Goal: Navigation & Orientation: Find specific page/section

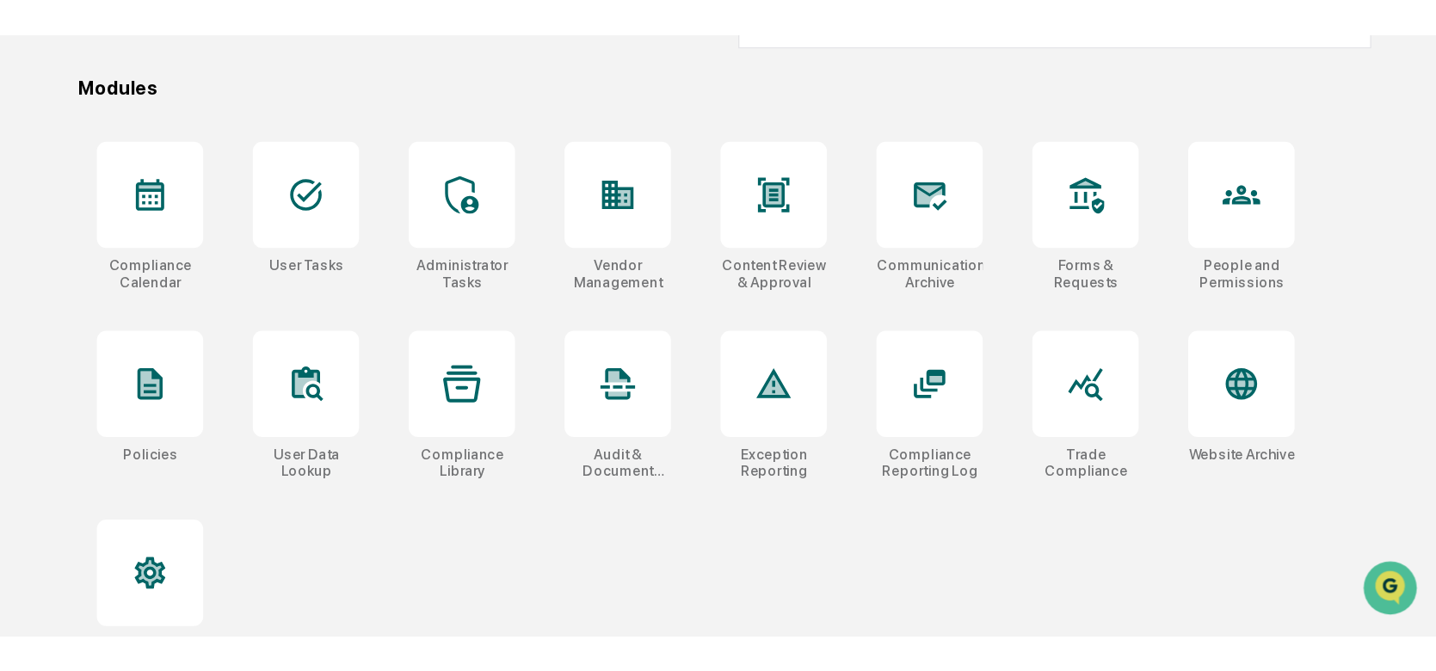
scroll to position [157, 0]
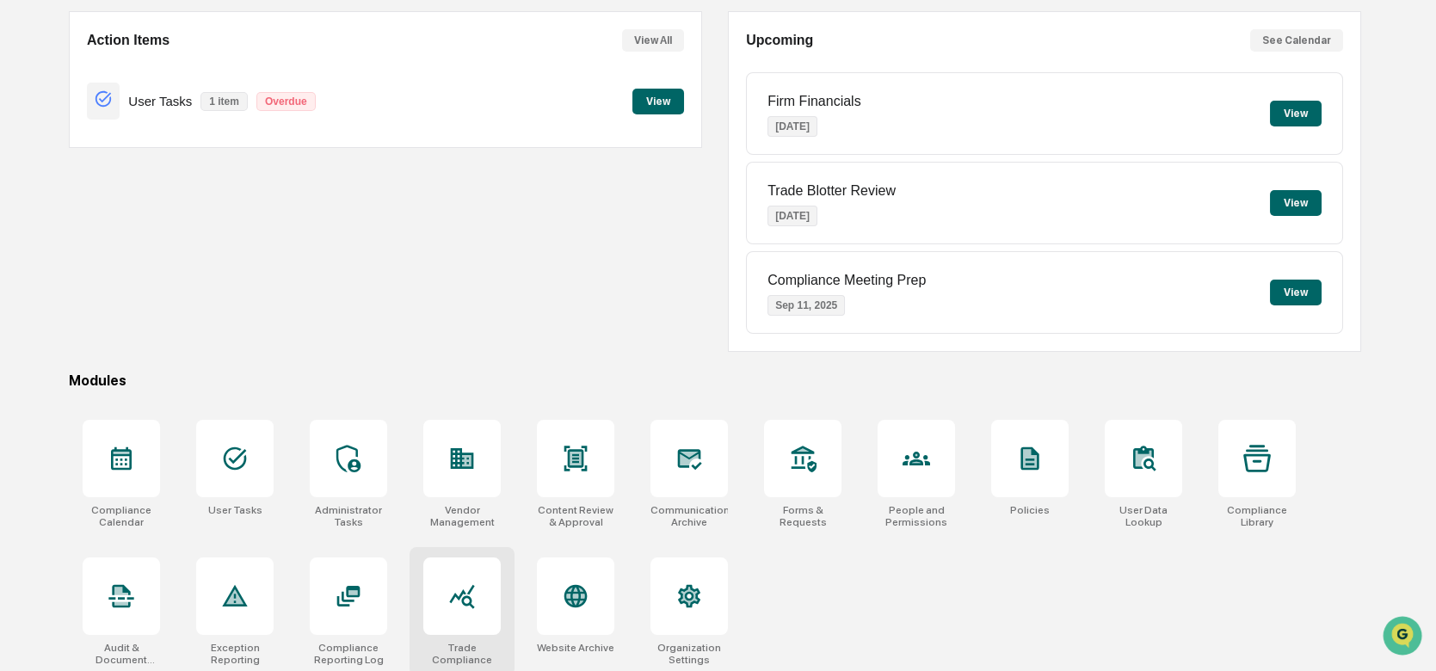
click at [473, 465] on icon at bounding box center [462, 596] width 28 height 28
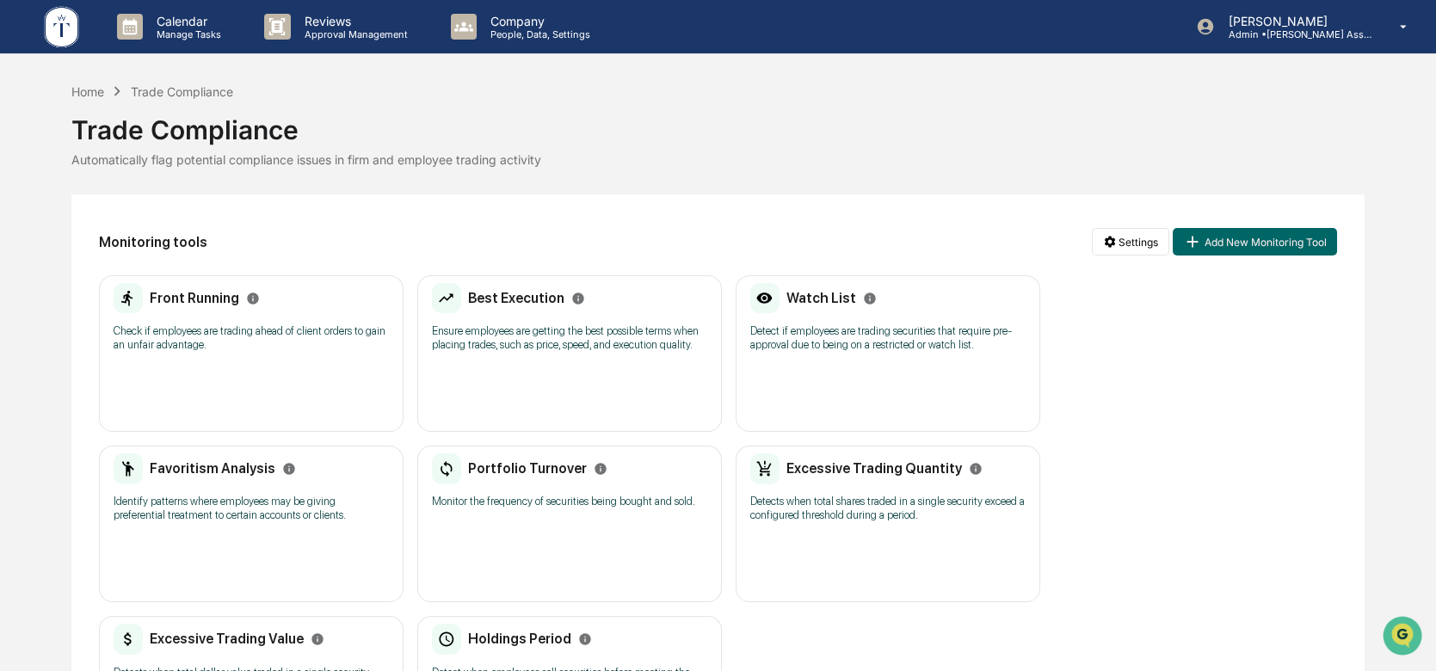
click at [218, 354] on div "Front Running Check if employees are trading ahead of client orders to gain an …" at bounding box center [251, 323] width 275 height 80
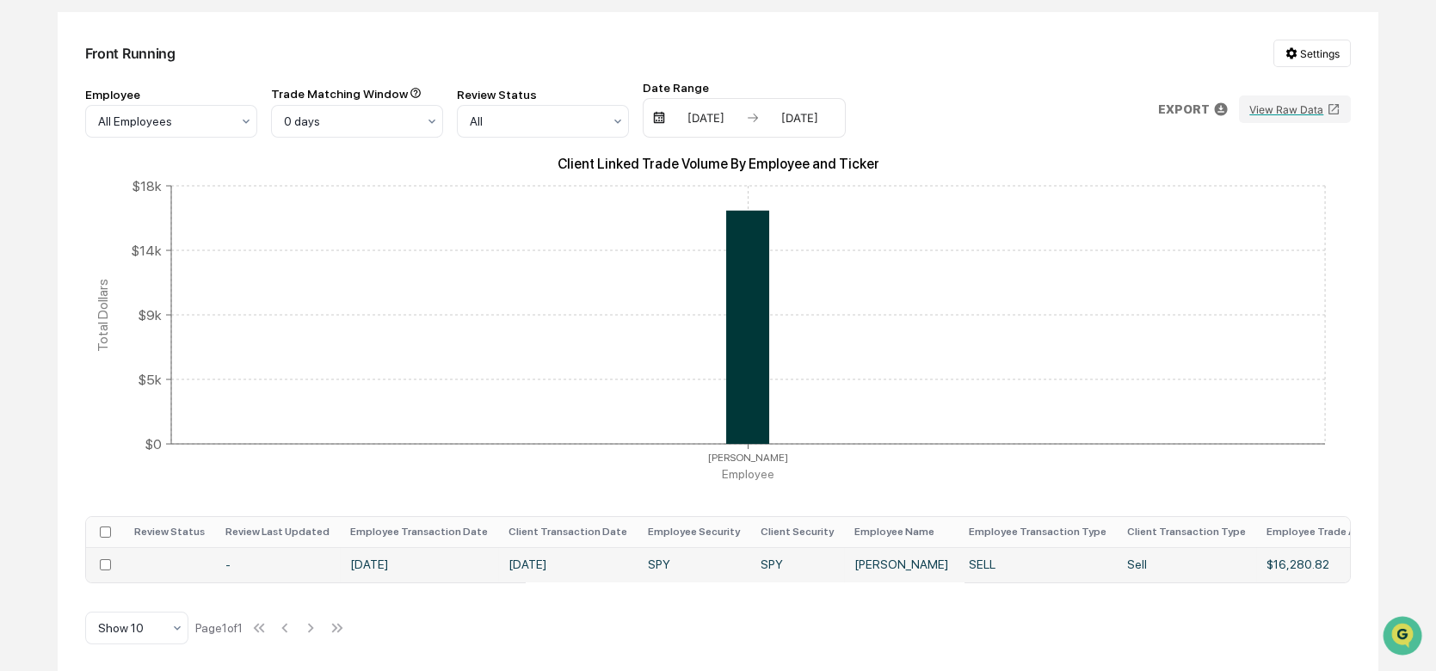
scroll to position [95, 0]
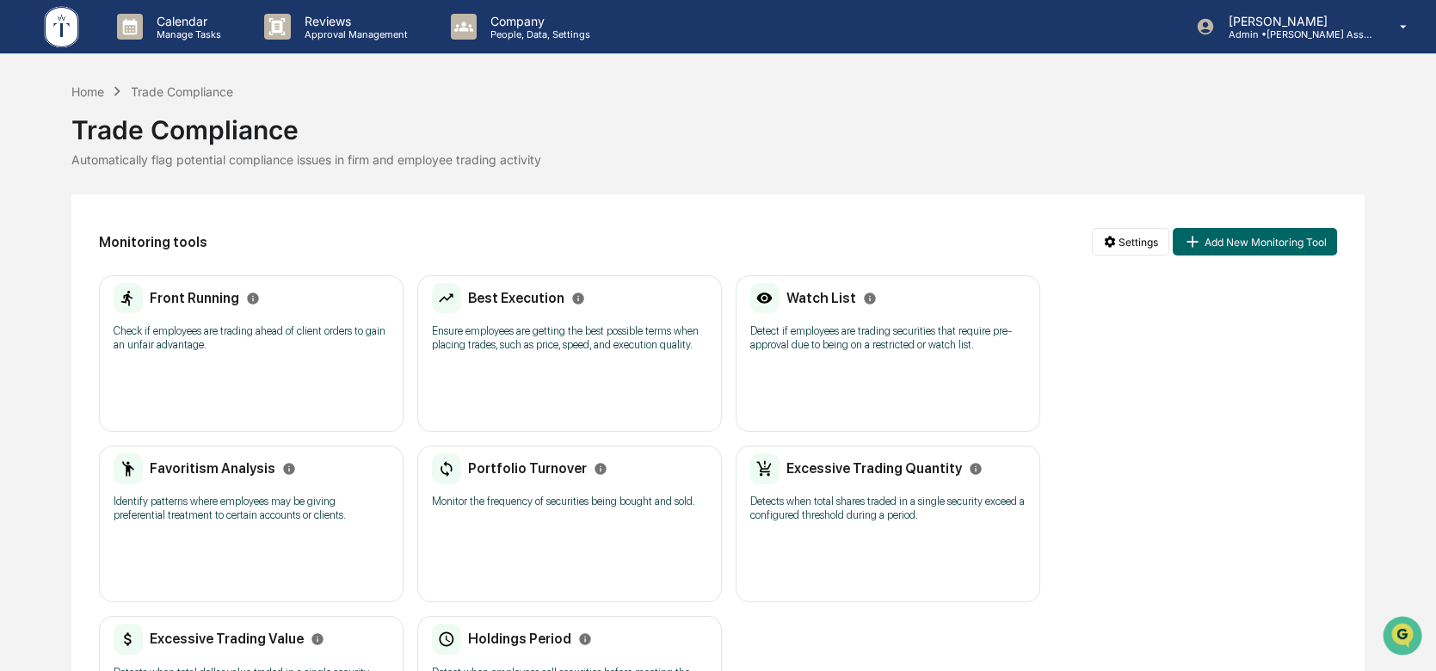
click at [560, 348] on p "Ensure employees are getting the best possible terms when placing trades, such …" at bounding box center [569, 338] width 275 height 28
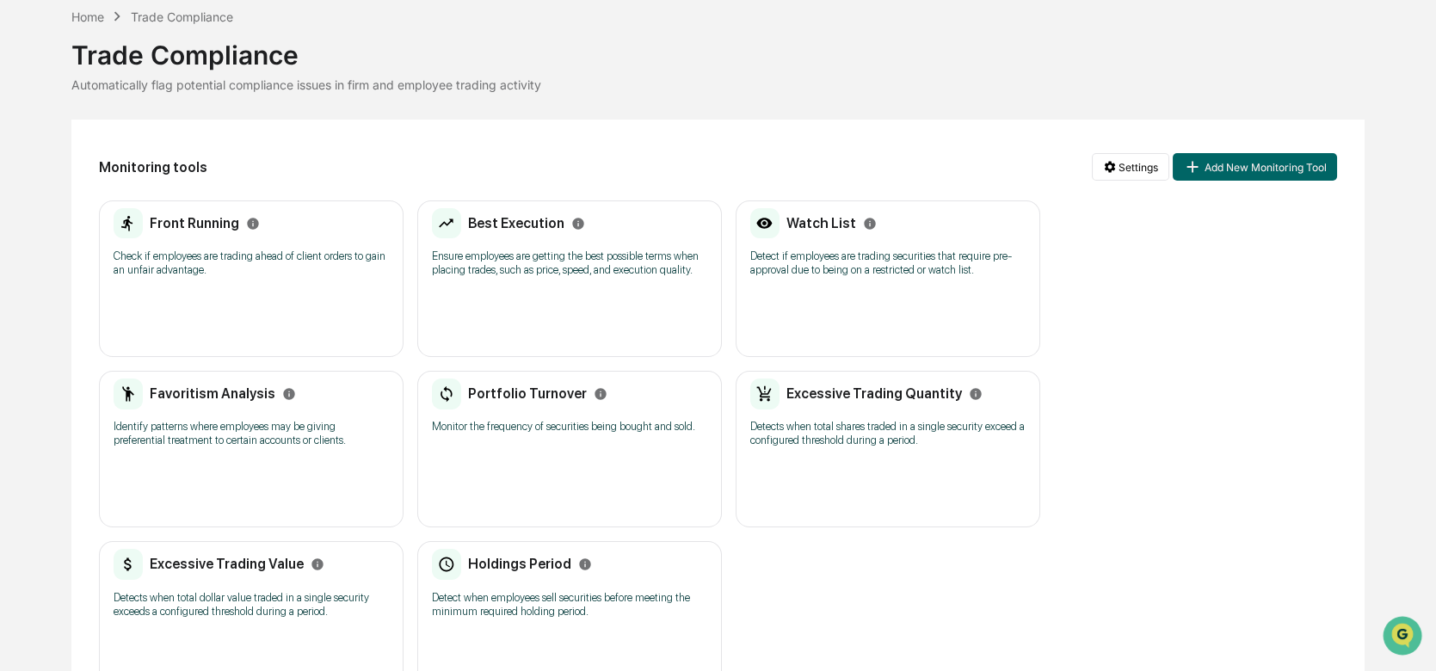
scroll to position [95, 0]
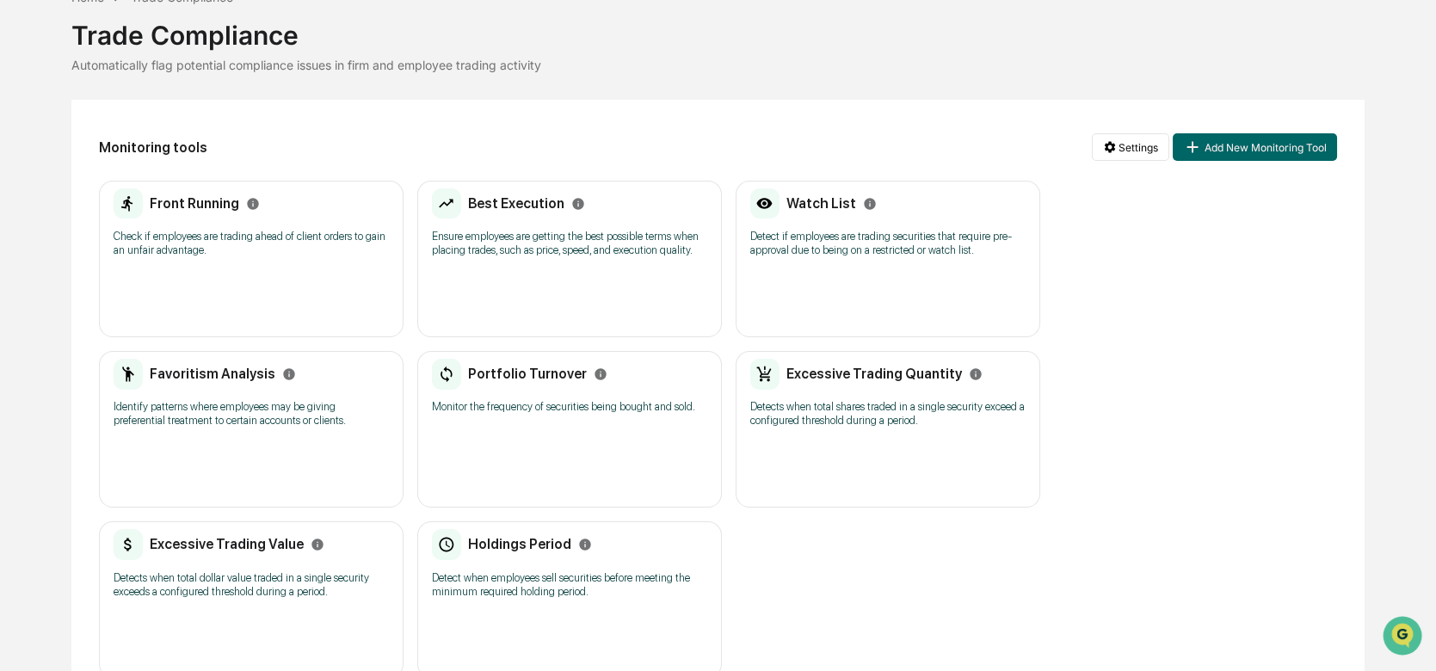
click at [885, 248] on p "Detect if employees are trading securities that require pre-approval due to bei…" at bounding box center [887, 244] width 275 height 28
click at [217, 422] on p "Identify patterns where employees may be giving preferential treatment to certa…" at bounding box center [251, 414] width 275 height 28
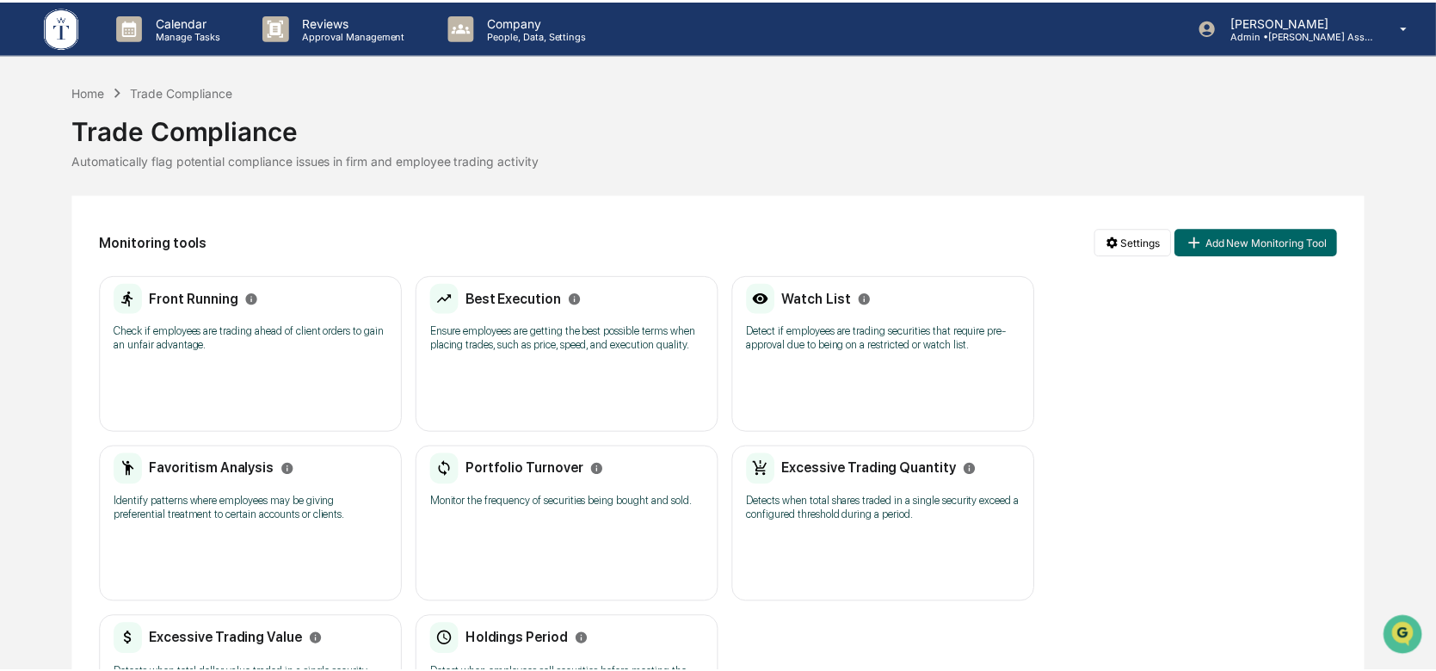
scroll to position [95, 0]
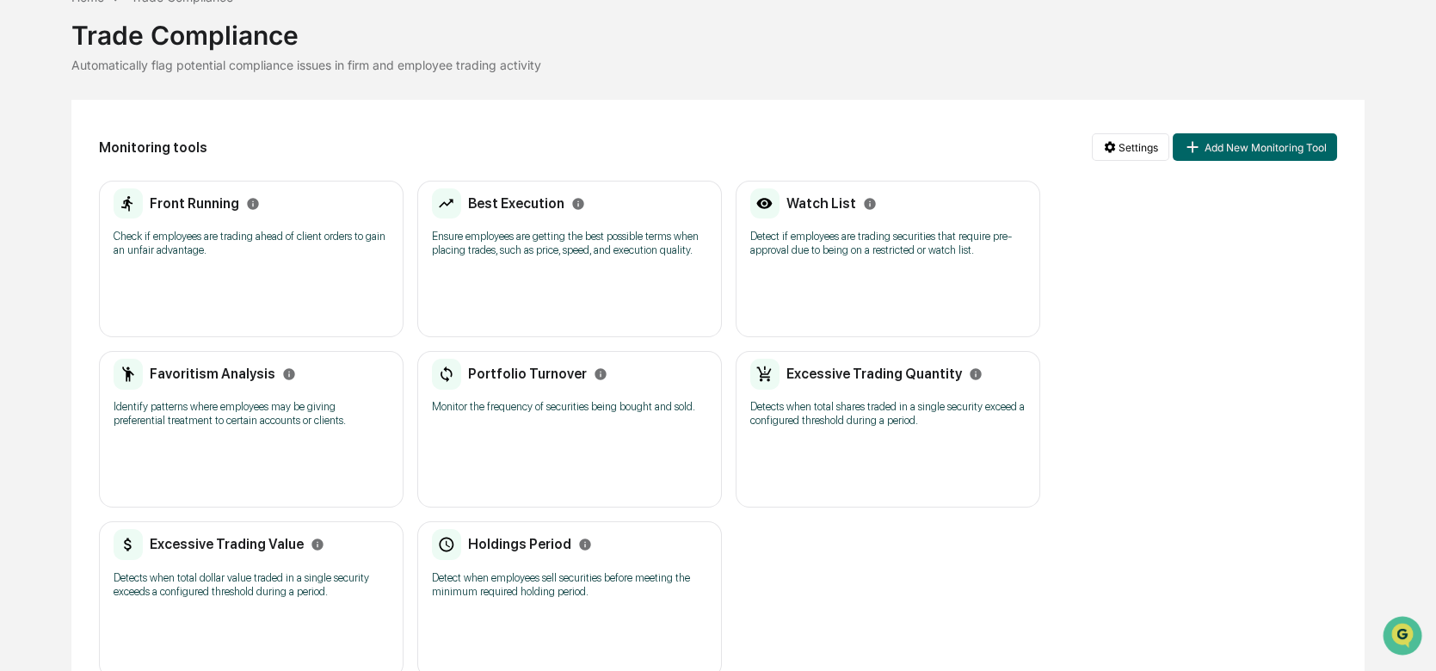
click at [590, 456] on div "Portfolio Turnover Monitor the frequency of securities being bought and sold. N…" at bounding box center [569, 429] width 305 height 157
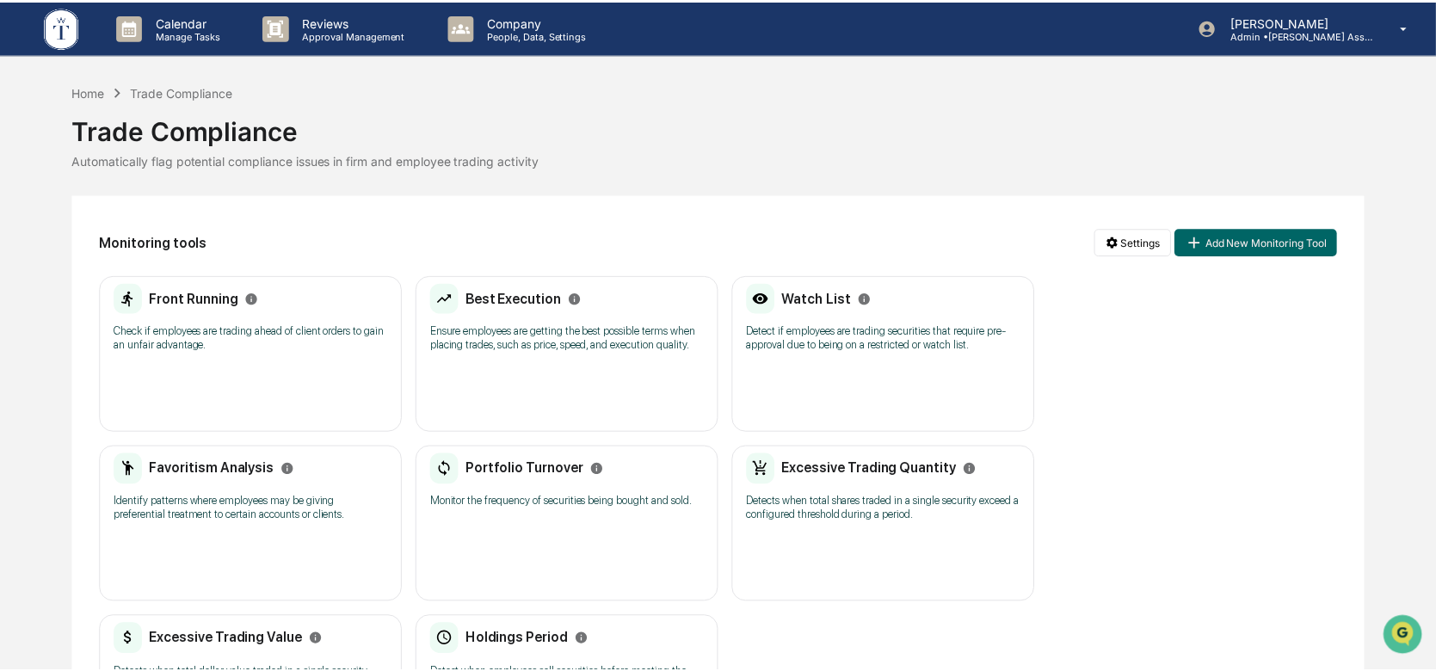
scroll to position [95, 0]
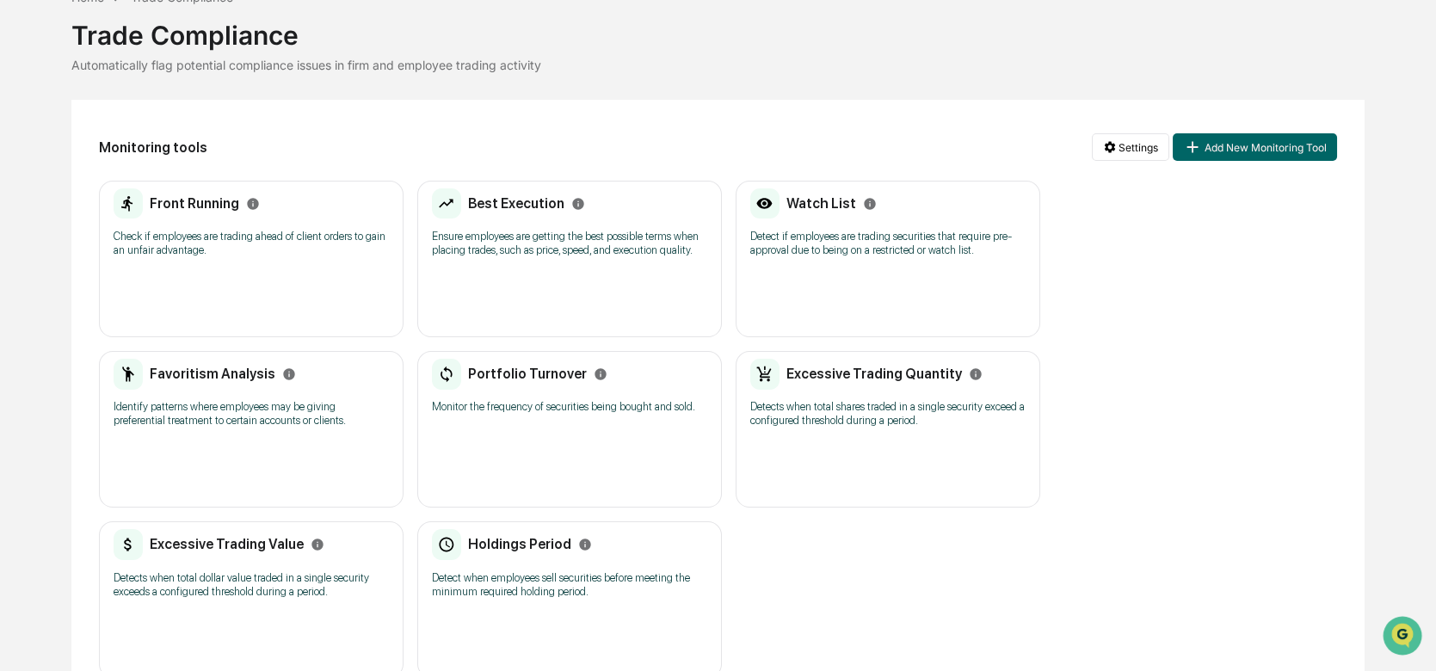
click at [921, 434] on div "Excessive Trading Quantity Detects when total shares traded in a single securit…" at bounding box center [887, 399] width 275 height 80
click at [247, 566] on div "Excessive Trading Value Detects when total dollar value traded in a single secu…" at bounding box center [251, 569] width 275 height 80
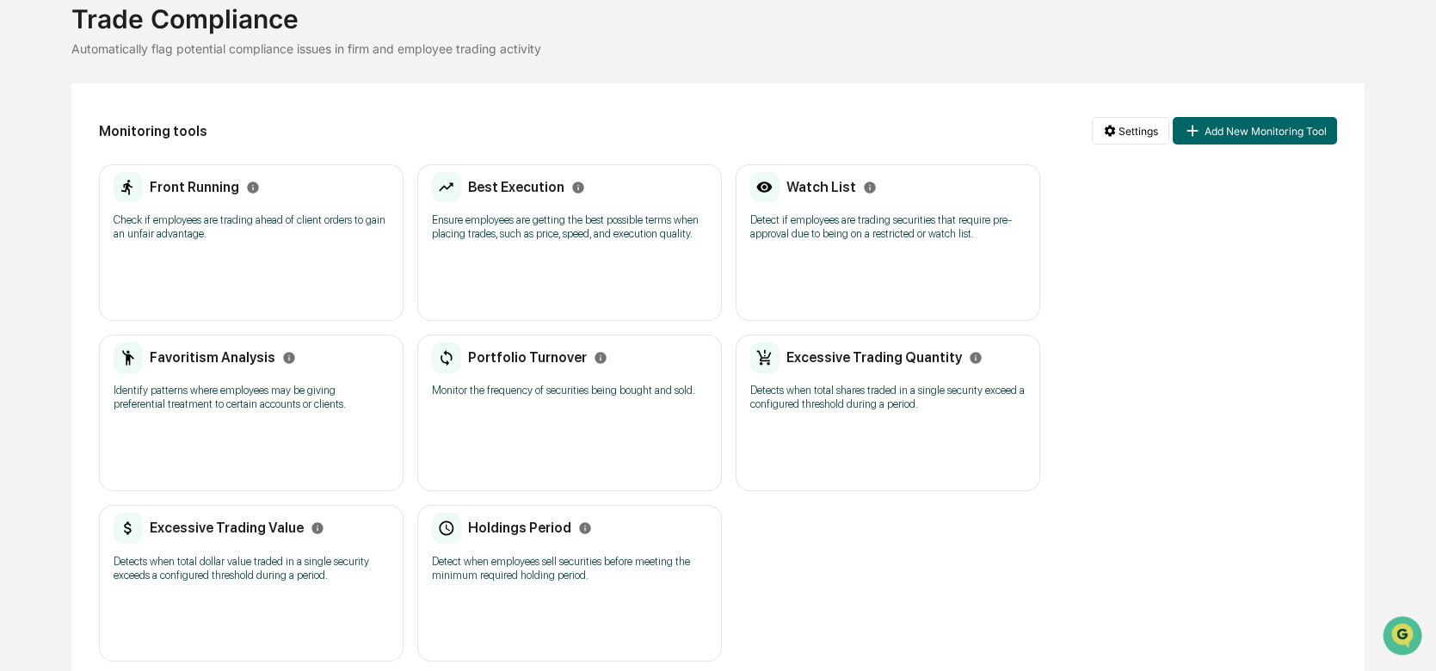
scroll to position [127, 0]
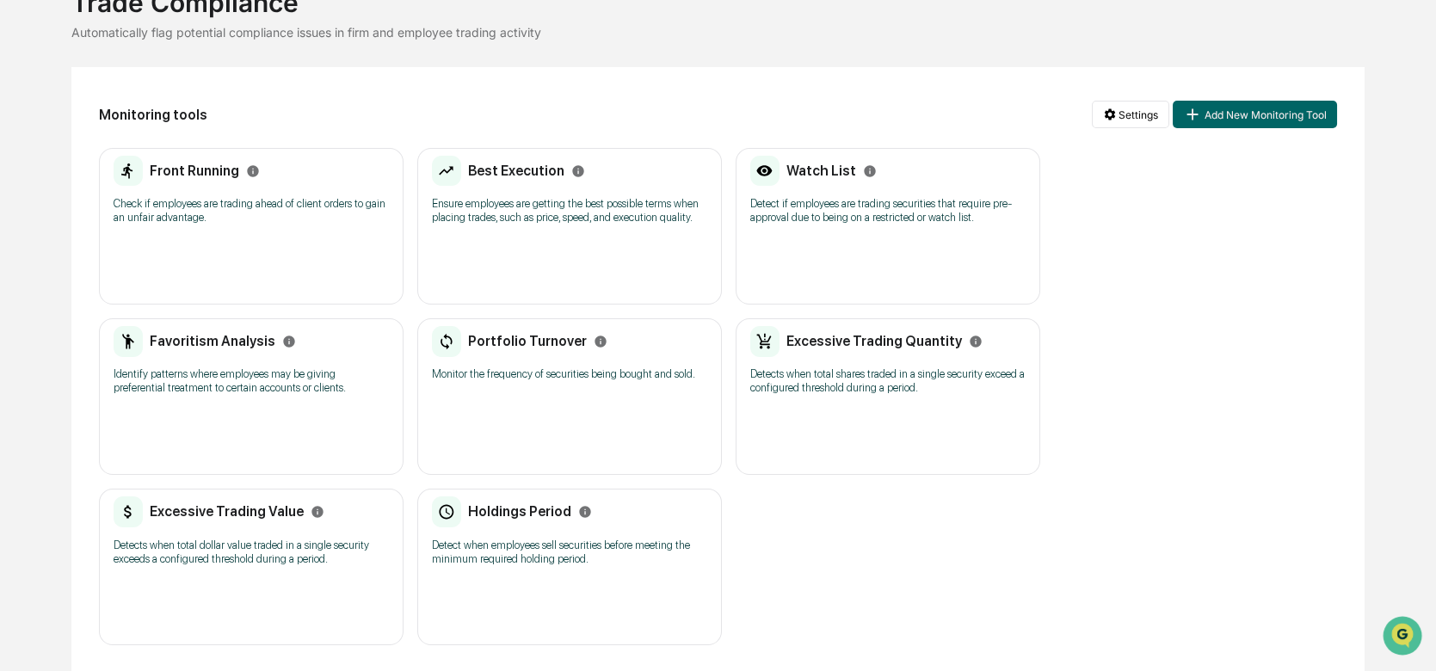
click at [532, 582] on div "Holdings Period Detect when employees sell securities before meeting the minimu…" at bounding box center [569, 567] width 305 height 157
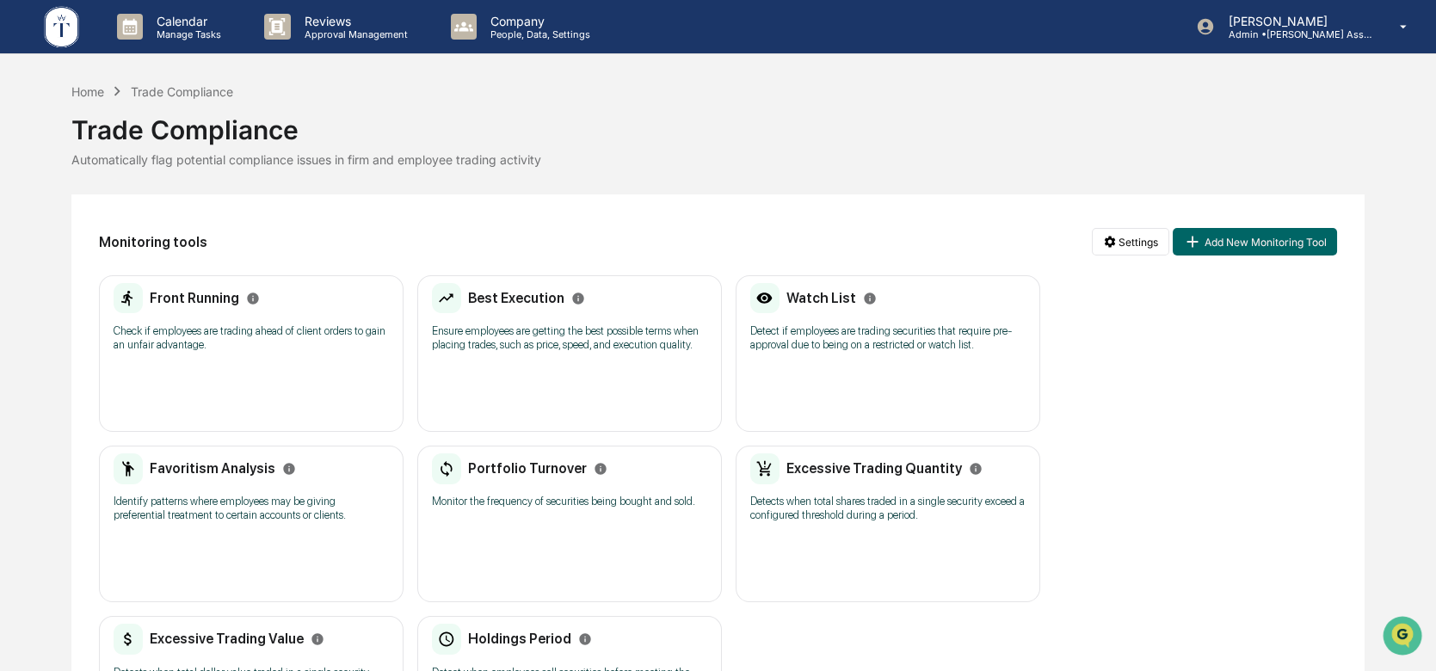
click at [802, 102] on div "Trade Compliance" at bounding box center [717, 123] width 1292 height 45
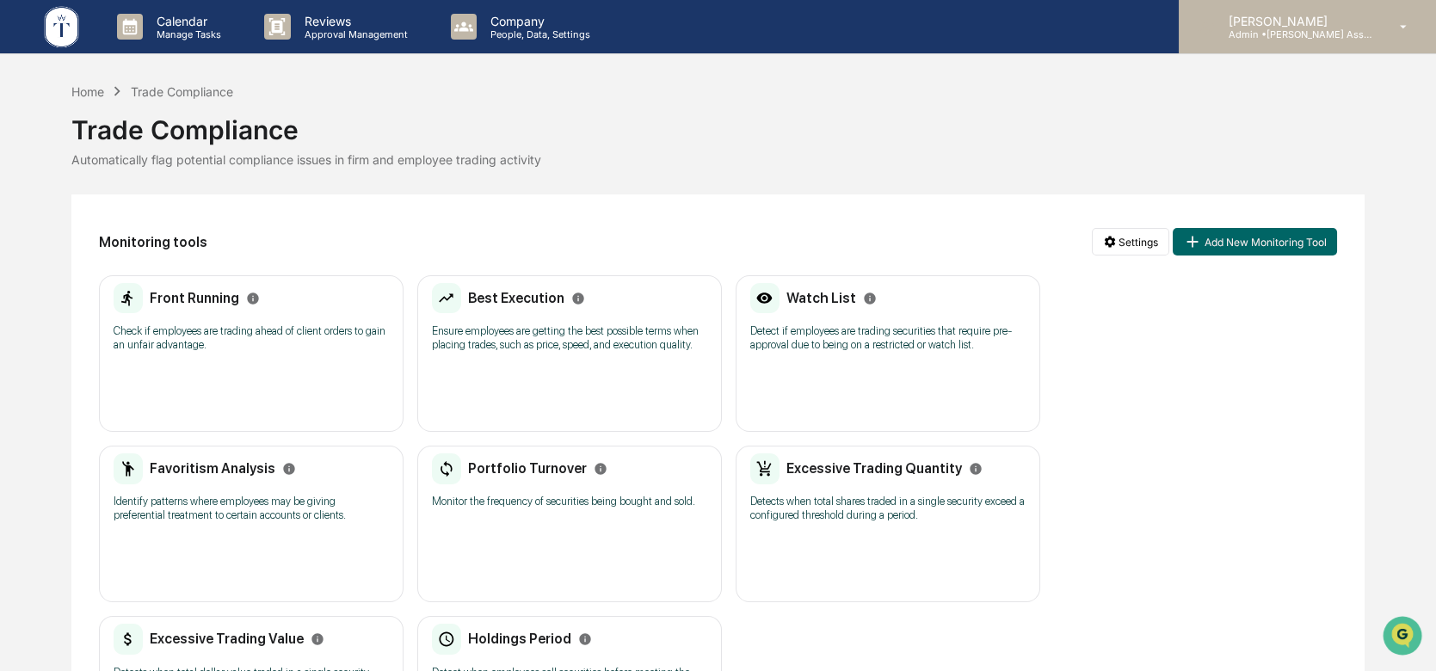
click at [1297, 35] on p "Admin • [PERSON_NAME] Asset Management LLC" at bounding box center [1295, 34] width 160 height 12
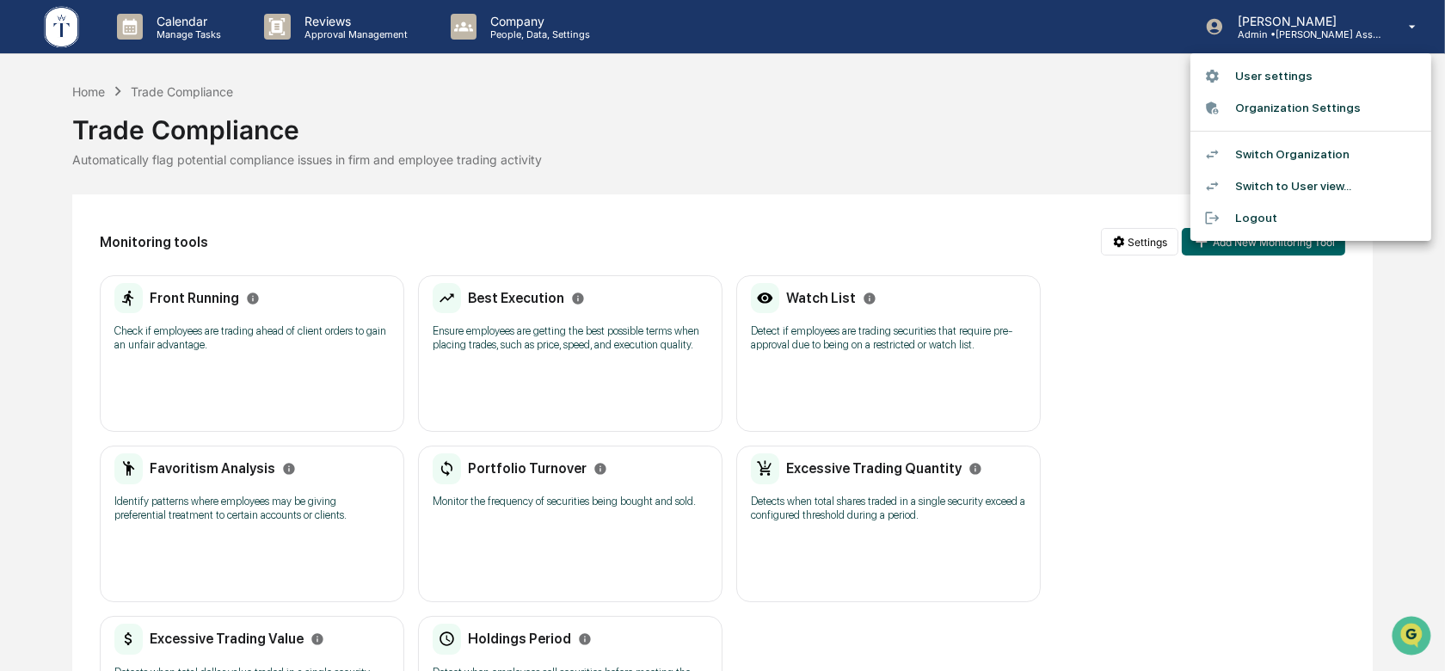
click at [1267, 157] on li "Switch Organization" at bounding box center [1311, 154] width 241 height 32
